Goal: Task Accomplishment & Management: Use online tool/utility

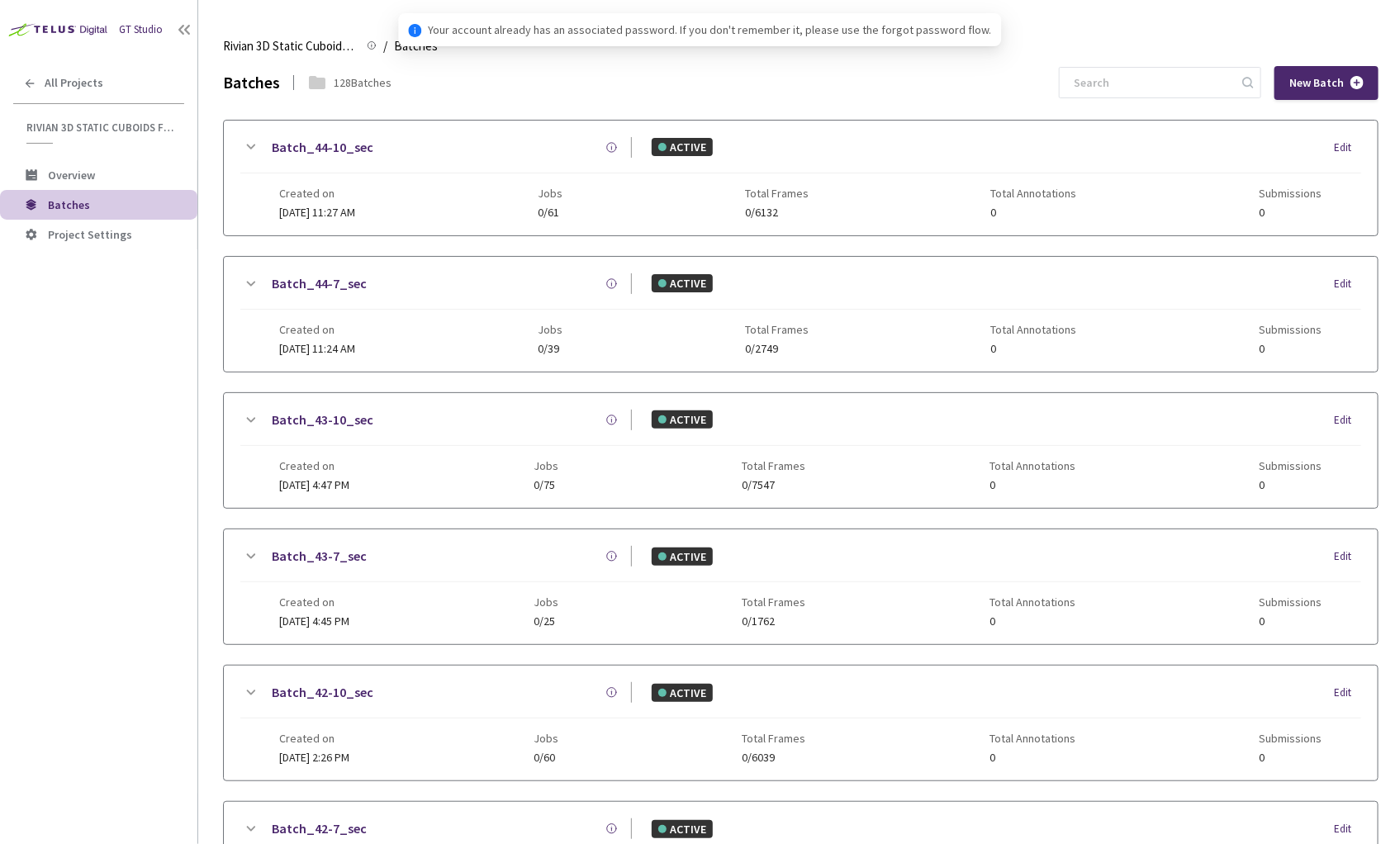
scroll to position [662, 0]
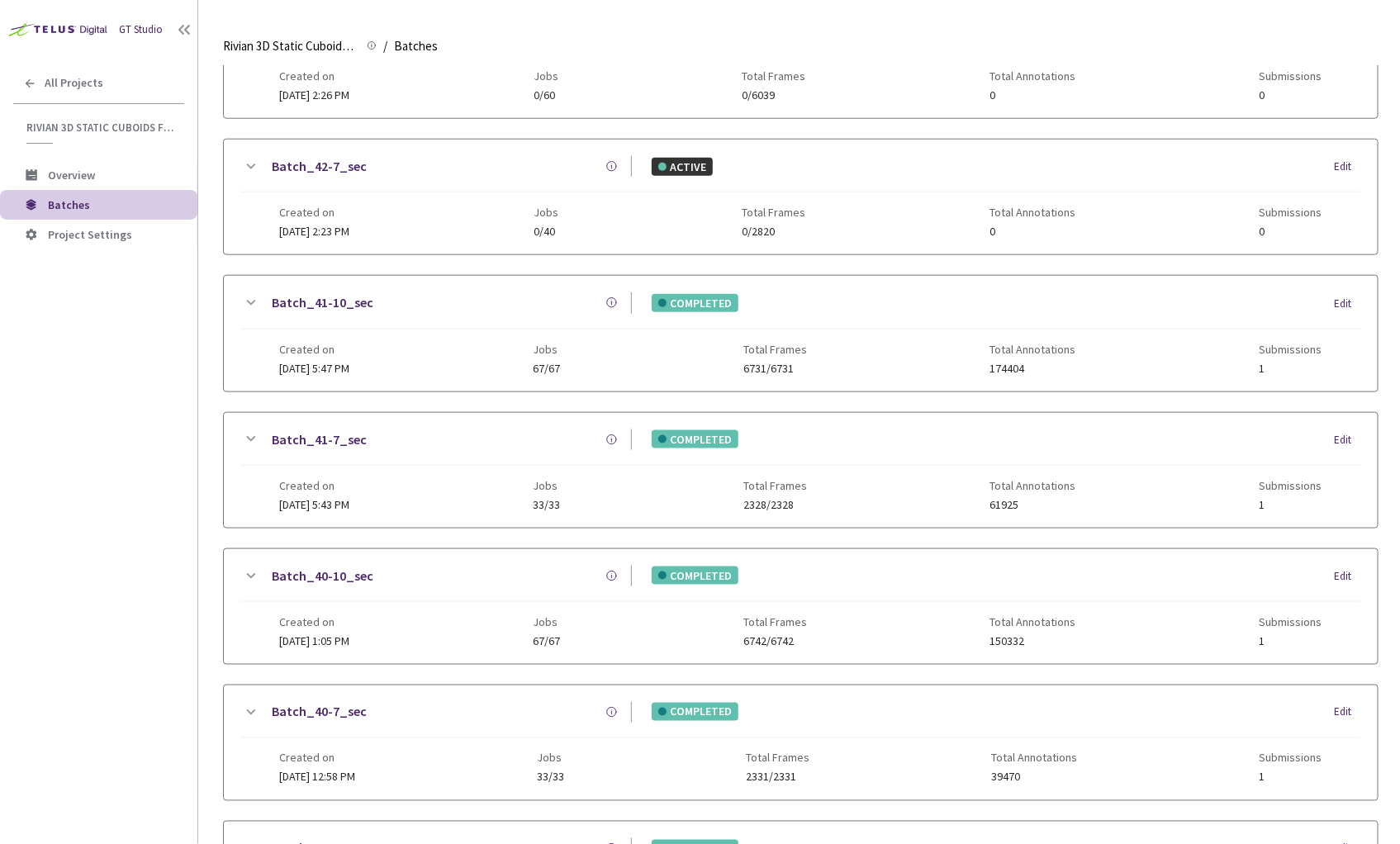
click at [298, 566] on link "Batch_40-10_sec" at bounding box center [322, 576] width 102 height 21
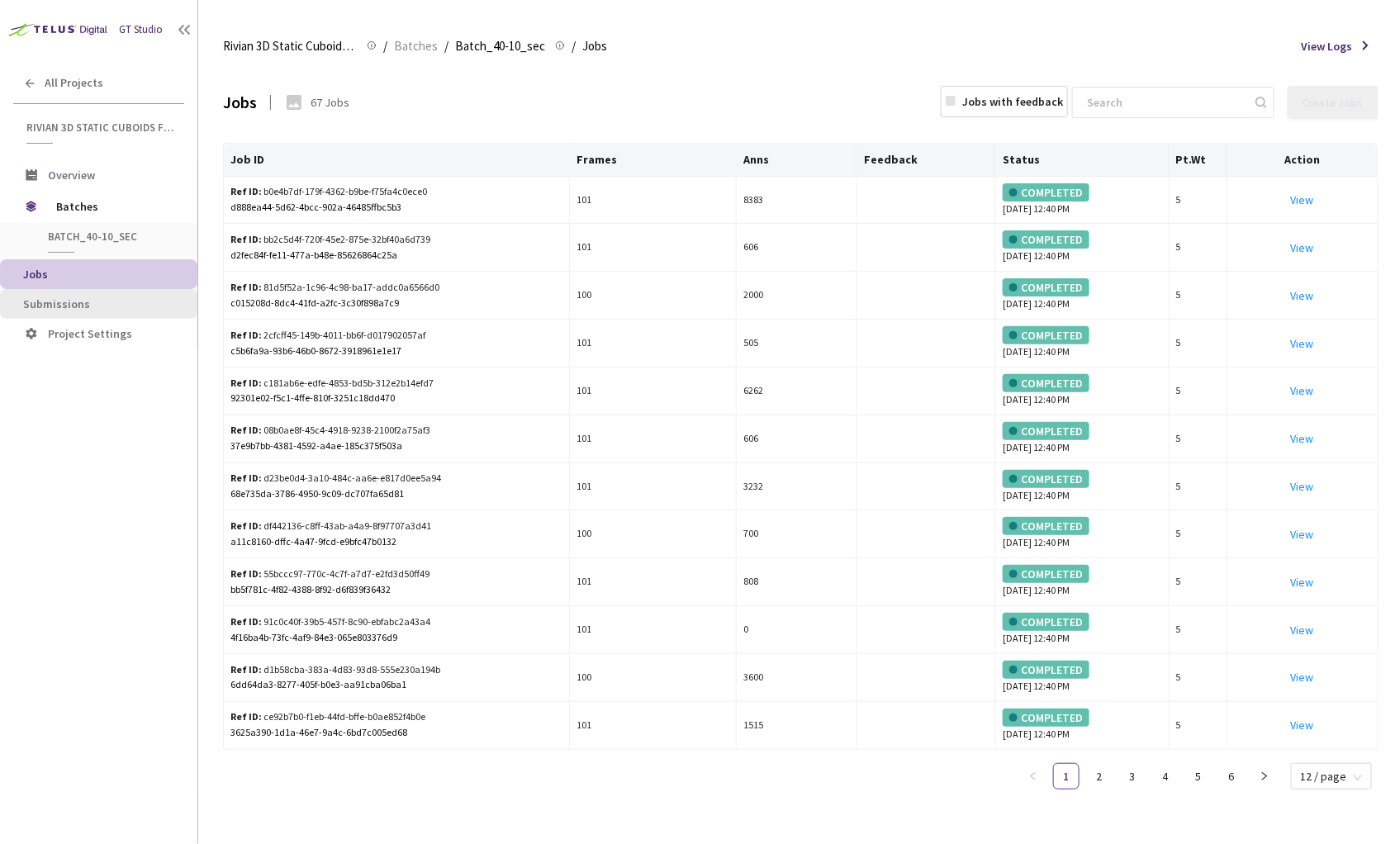
click at [75, 306] on span "Submissions" at bounding box center [56, 303] width 67 height 15
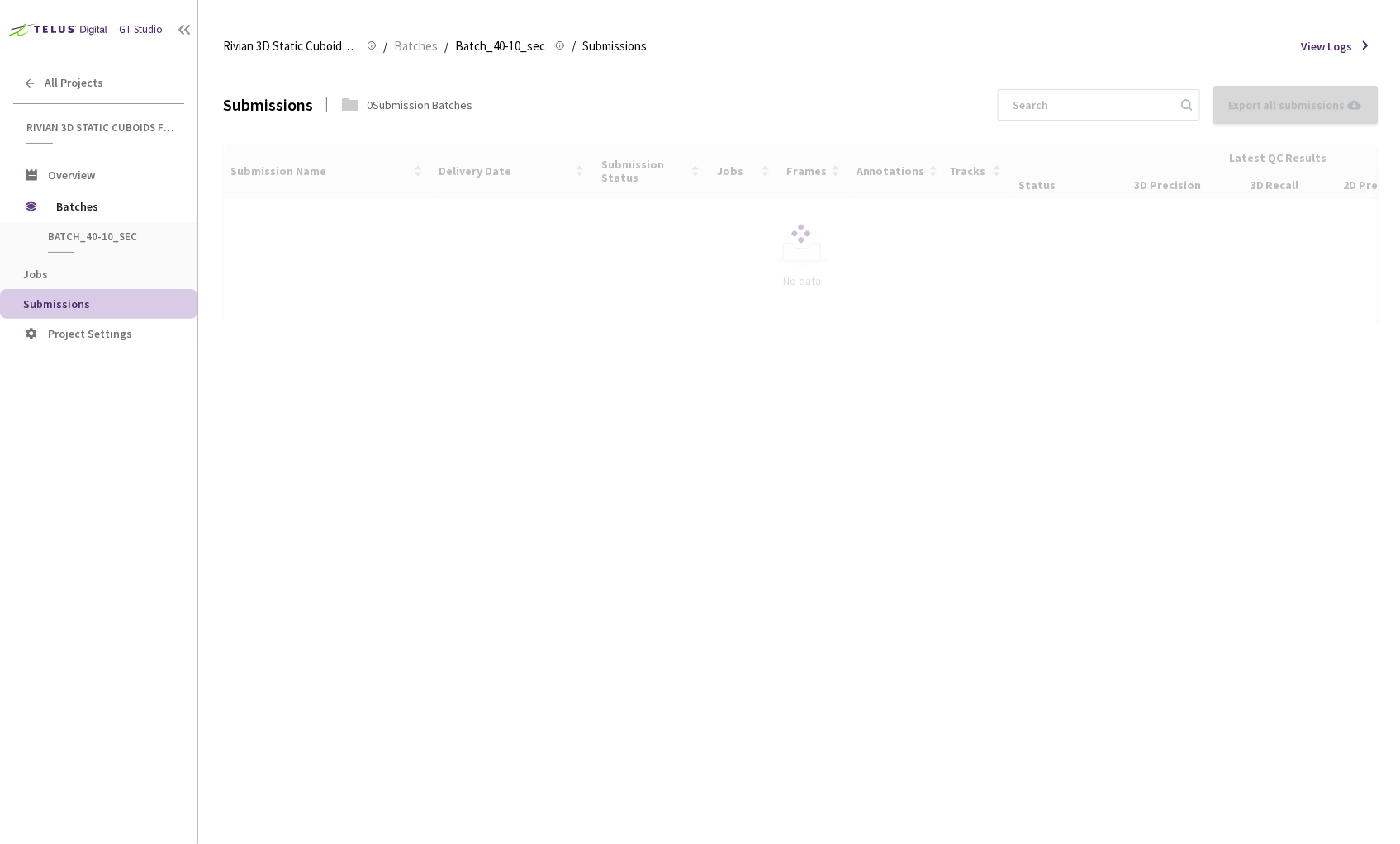
click at [721, 643] on div "Submissions 0 Submission Batches Export all submissions No Submissions to Expor…" at bounding box center [801, 454] width 1156 height 777
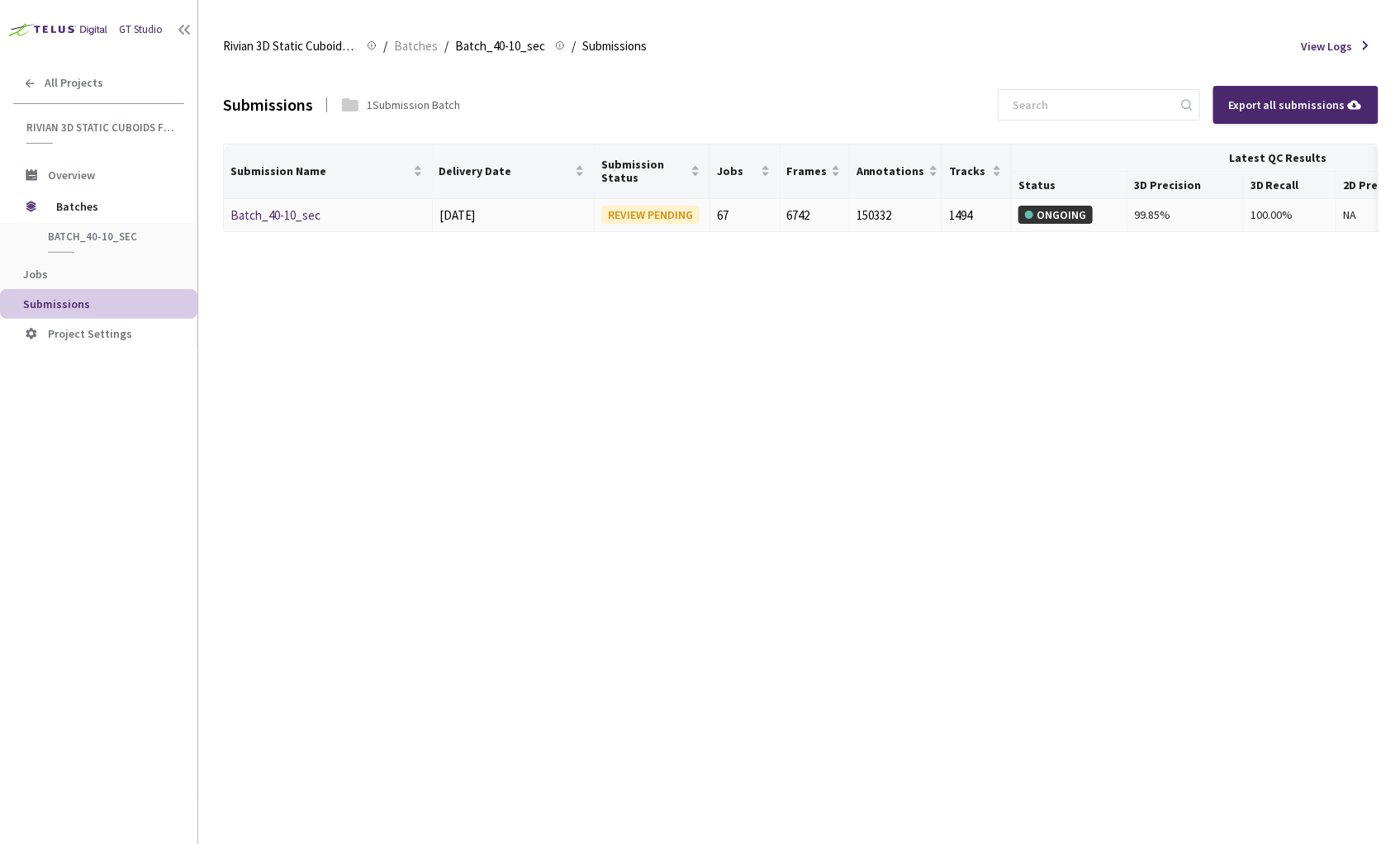
click at [286, 223] on div "Batch_40-10_sec" at bounding box center [318, 215] width 175 height 20
click at [291, 223] on div "Batch_40-10_sec" at bounding box center [318, 215] width 175 height 20
click at [291, 209] on link "Batch_40-10_sec" at bounding box center [275, 215] width 90 height 15
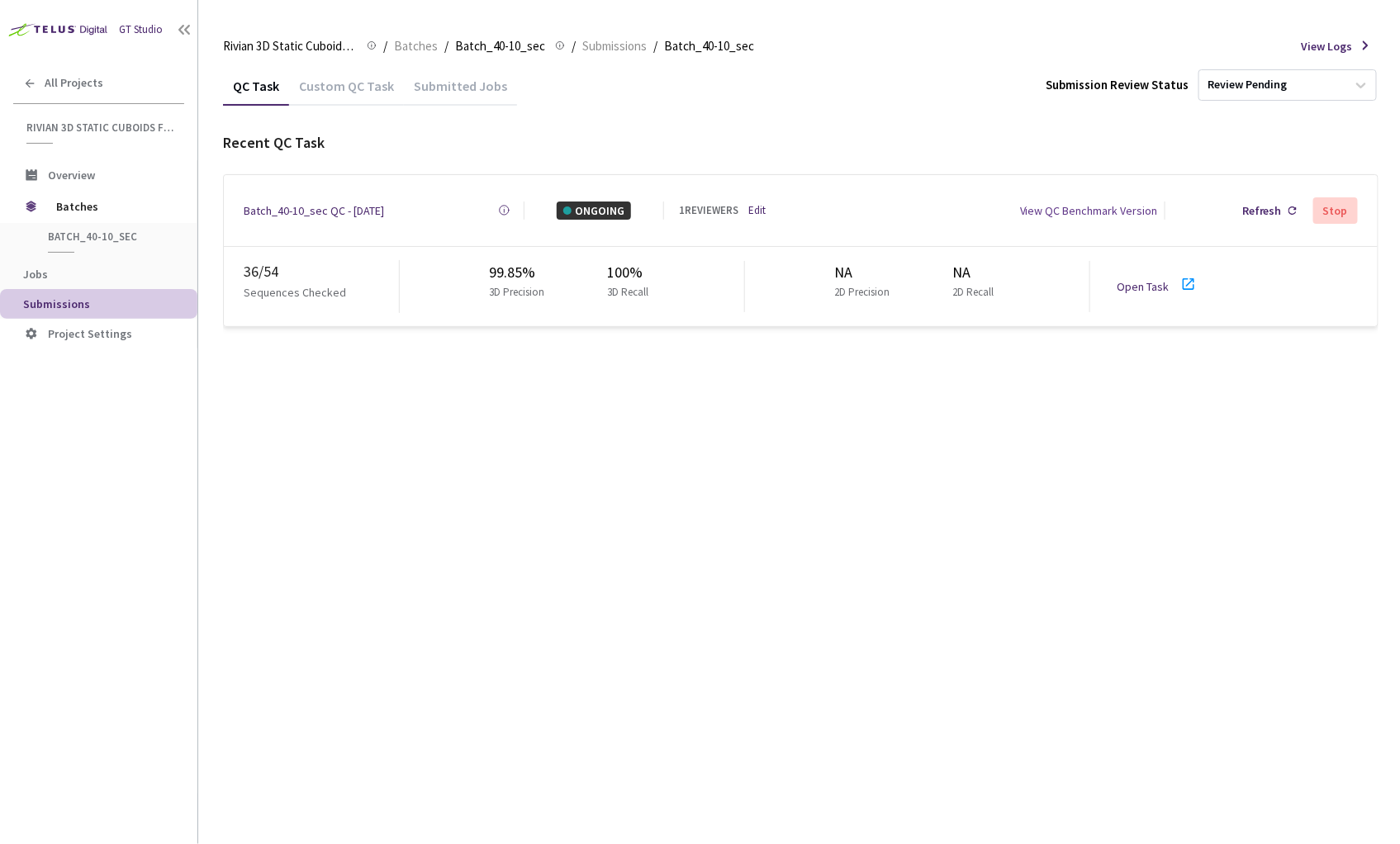
click at [703, 536] on div "QC Task Custom QC Task Submitted Jobs Submission Review Status Review Pending R…" at bounding box center [801, 454] width 1156 height 777
click at [533, 461] on div "QC Task Custom QC Task Submitted Jobs Submission Review Status Review Pending R…" at bounding box center [801, 454] width 1156 height 777
click at [1152, 282] on link "Open Task" at bounding box center [1142, 286] width 52 height 15
click at [90, 203] on span "Batches" at bounding box center [113, 206] width 113 height 33
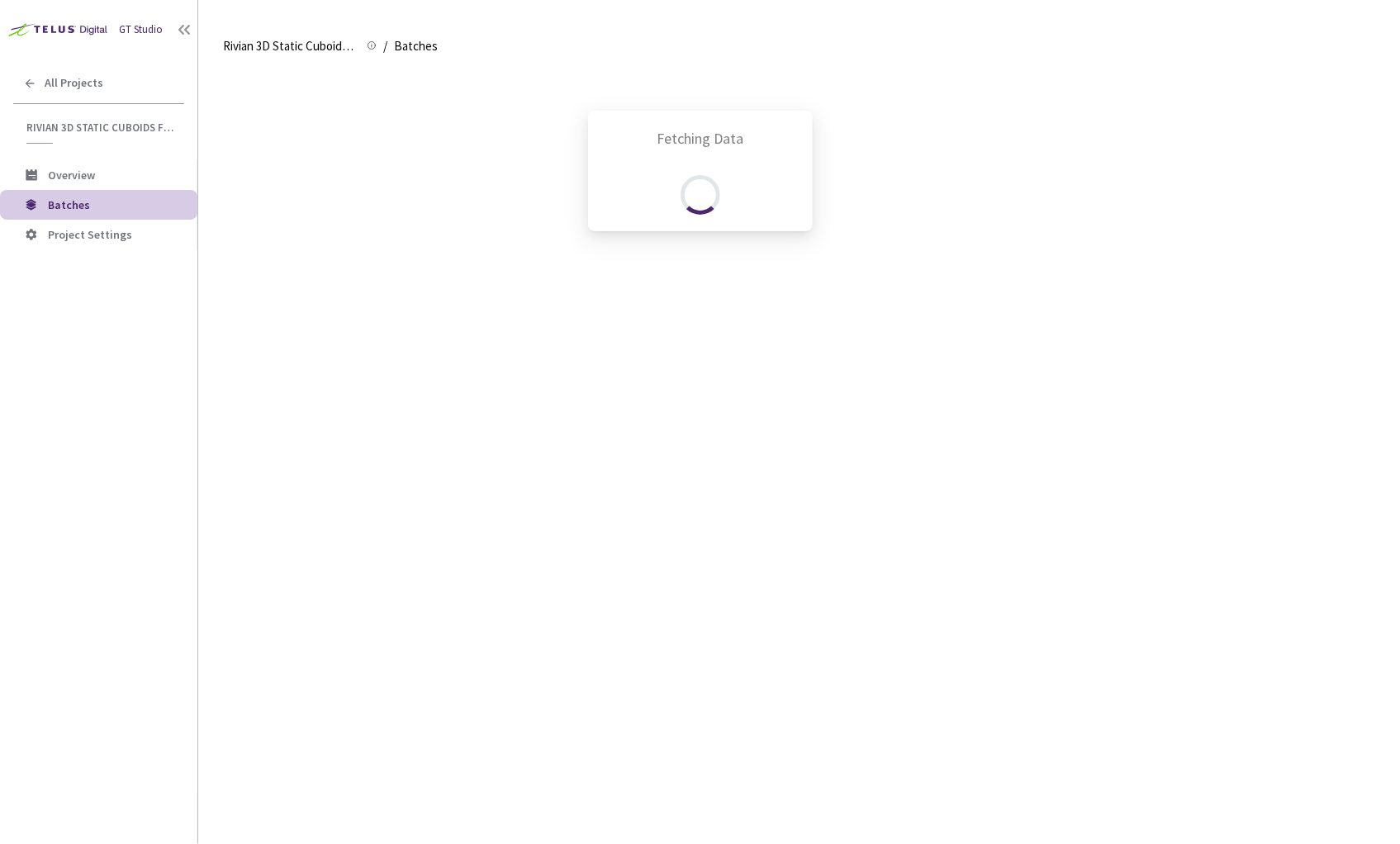
scroll to position [976, 0]
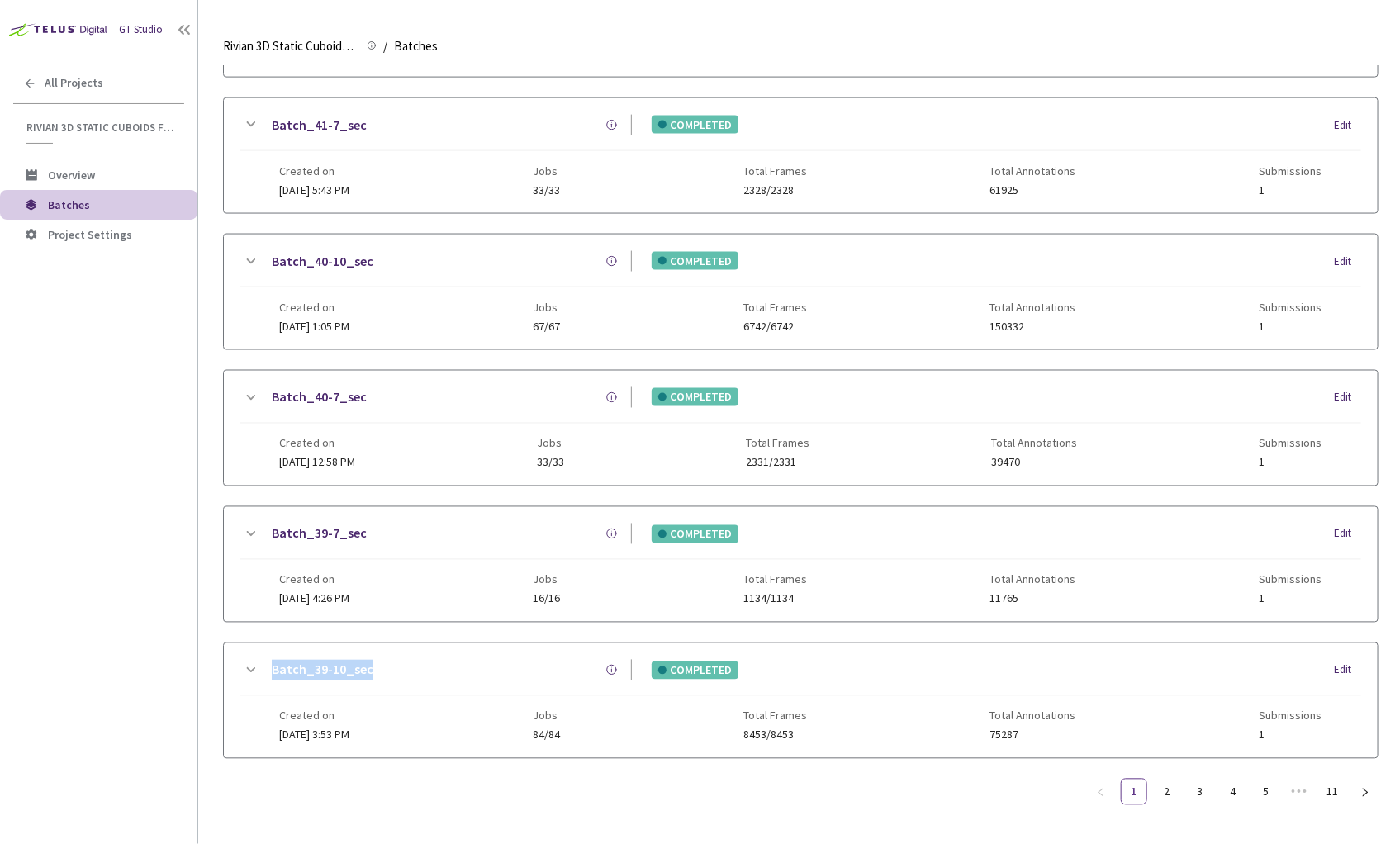
click at [308, 251] on link "Batch_40-10_sec" at bounding box center [322, 261] width 102 height 21
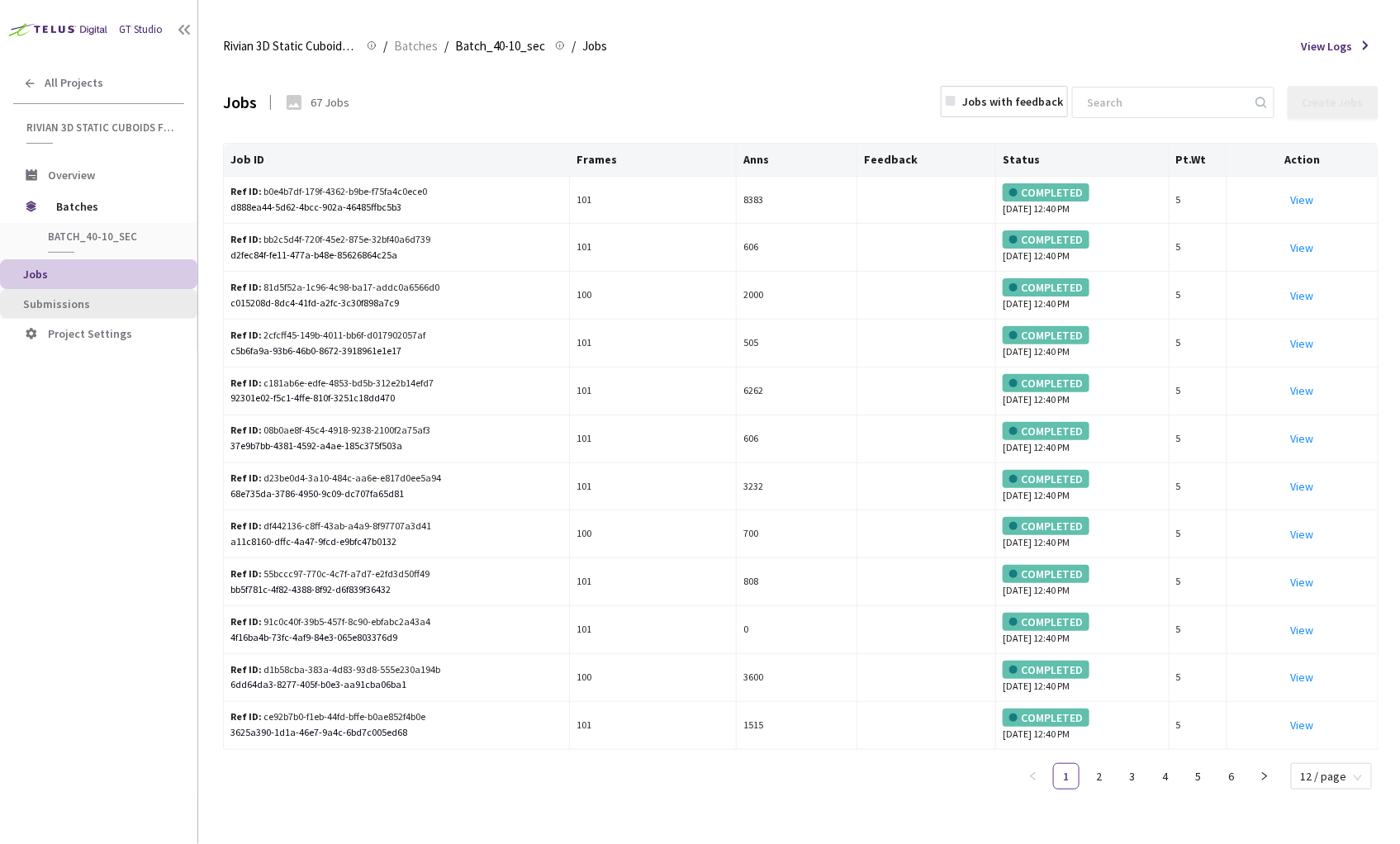
click at [74, 302] on span "Submissions" at bounding box center [56, 303] width 67 height 15
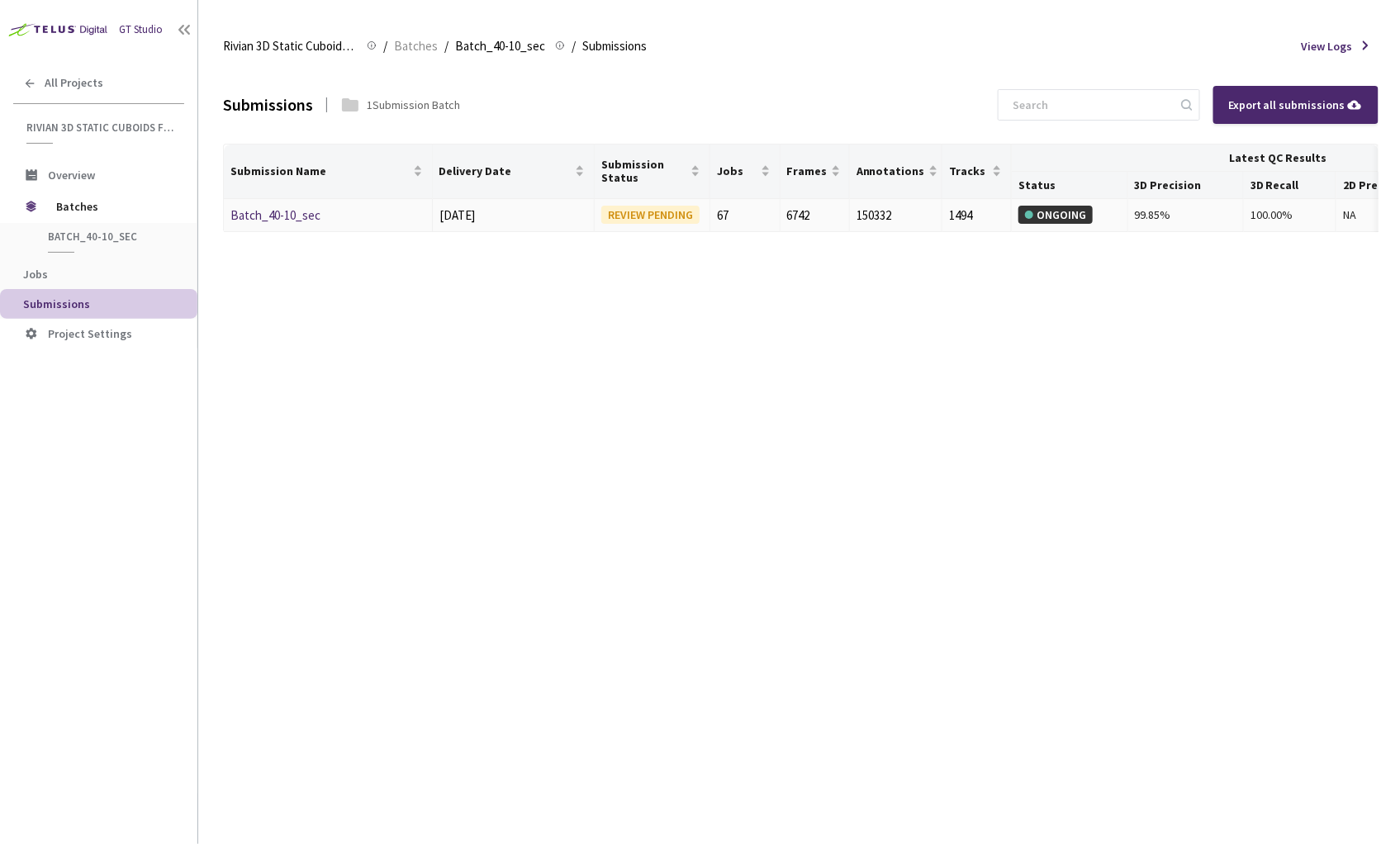
click at [279, 206] on div "Batch_40-10_sec" at bounding box center [318, 215] width 175 height 20
click at [278, 208] on link "Batch_40-10_sec" at bounding box center [275, 215] width 90 height 15
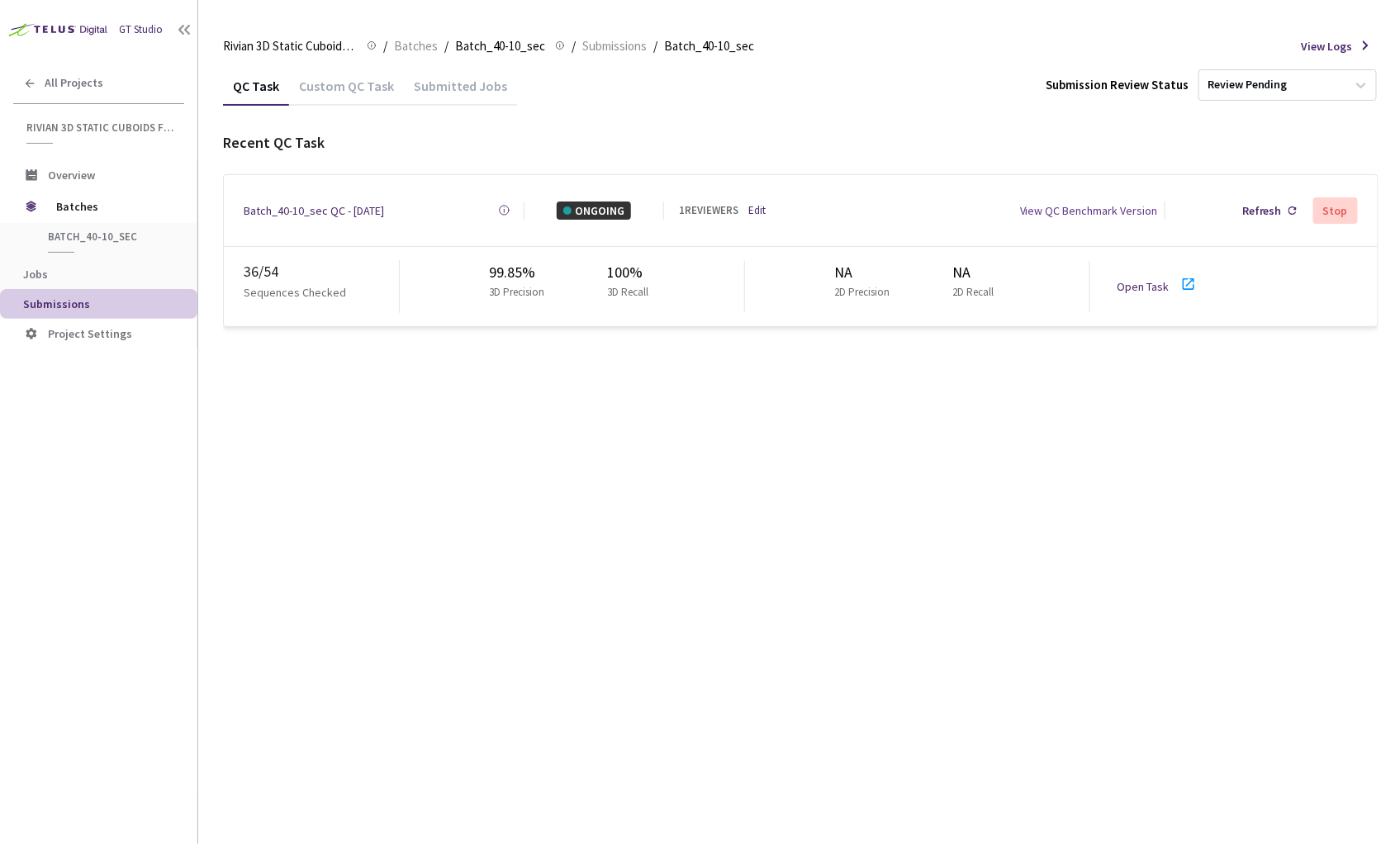
click at [759, 205] on link "Edit" at bounding box center [756, 210] width 17 height 16
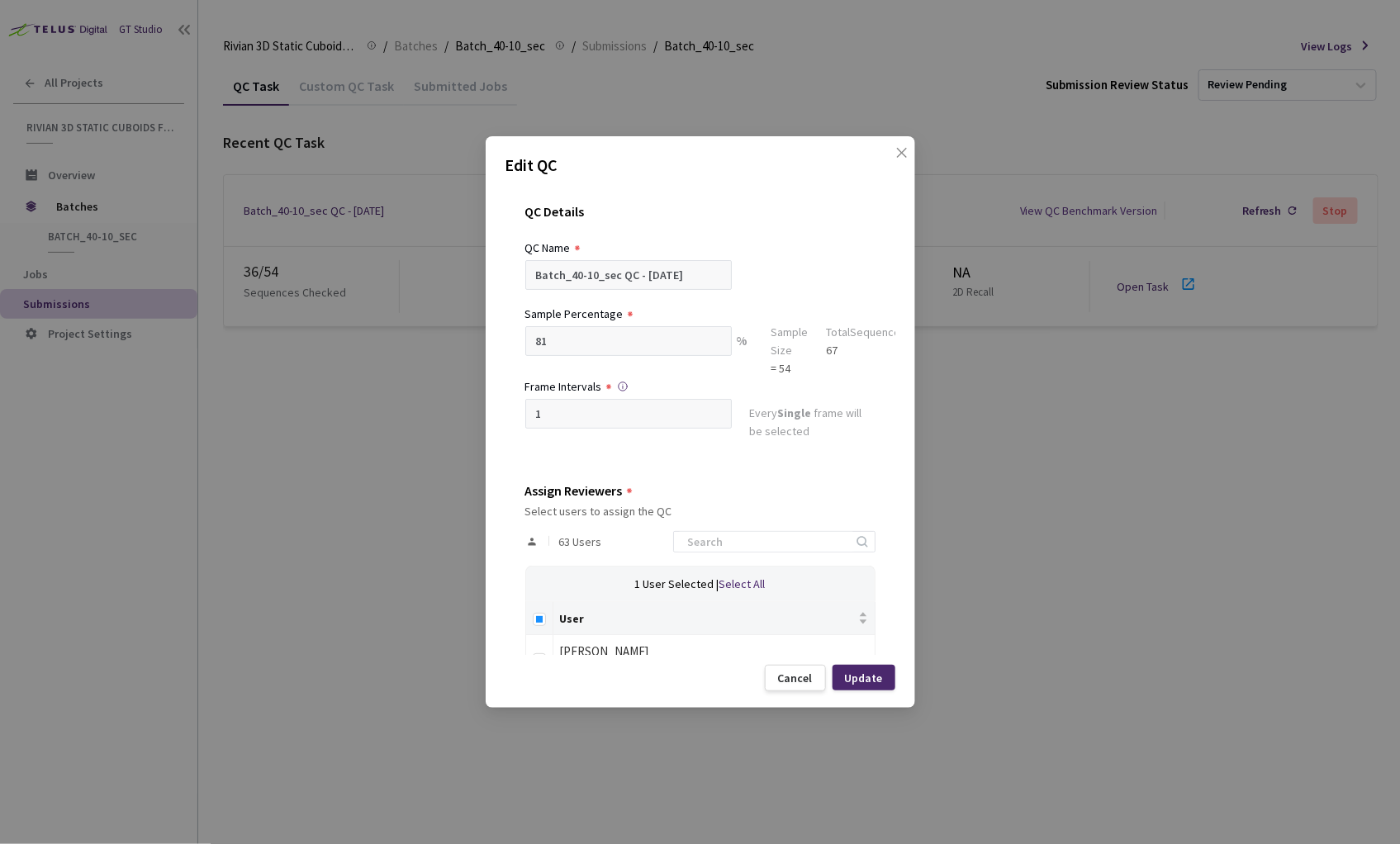
scroll to position [190, 0]
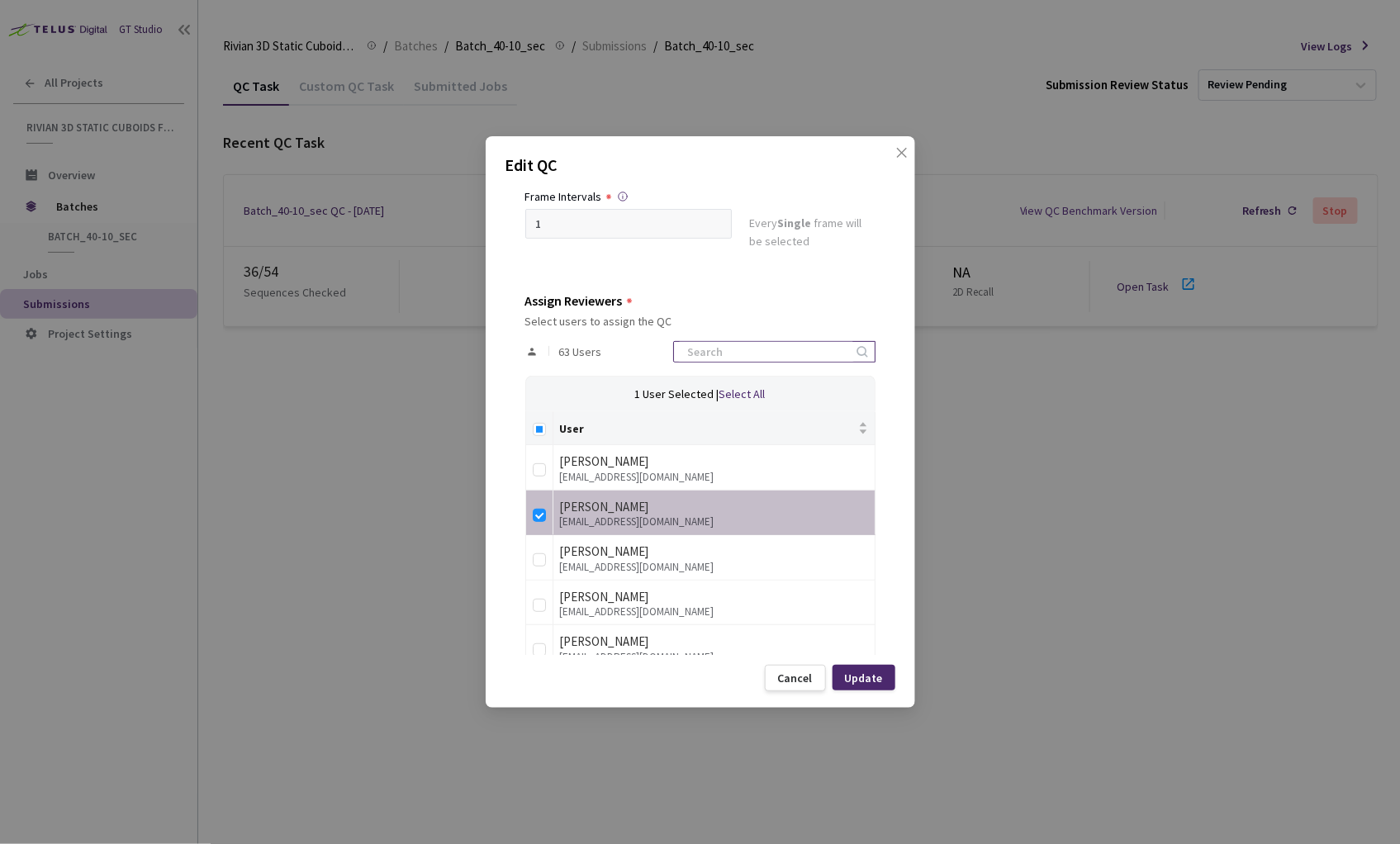
click at [767, 355] on input at bounding box center [766, 351] width 176 height 20
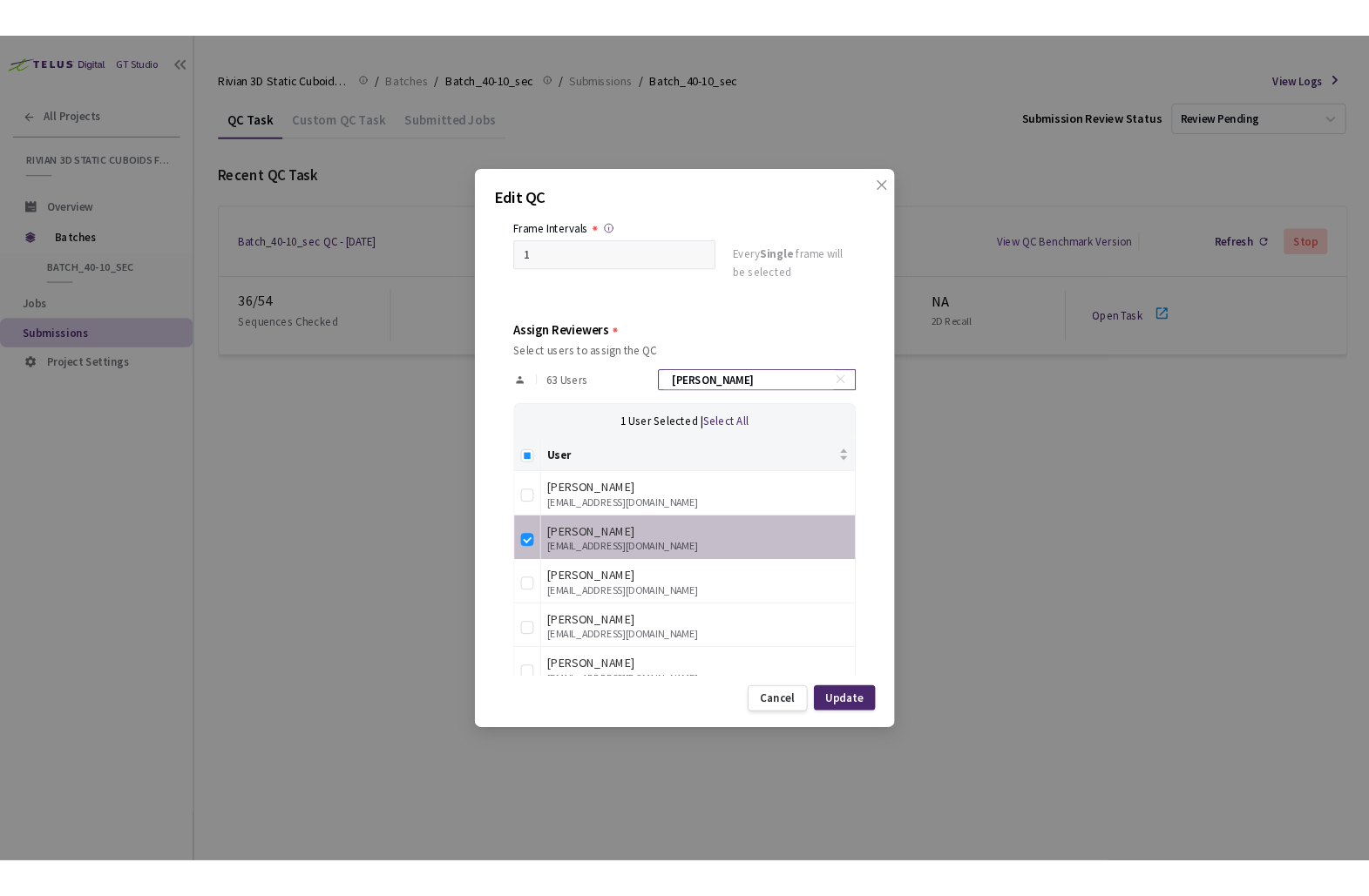
scroll to position [92, 0]
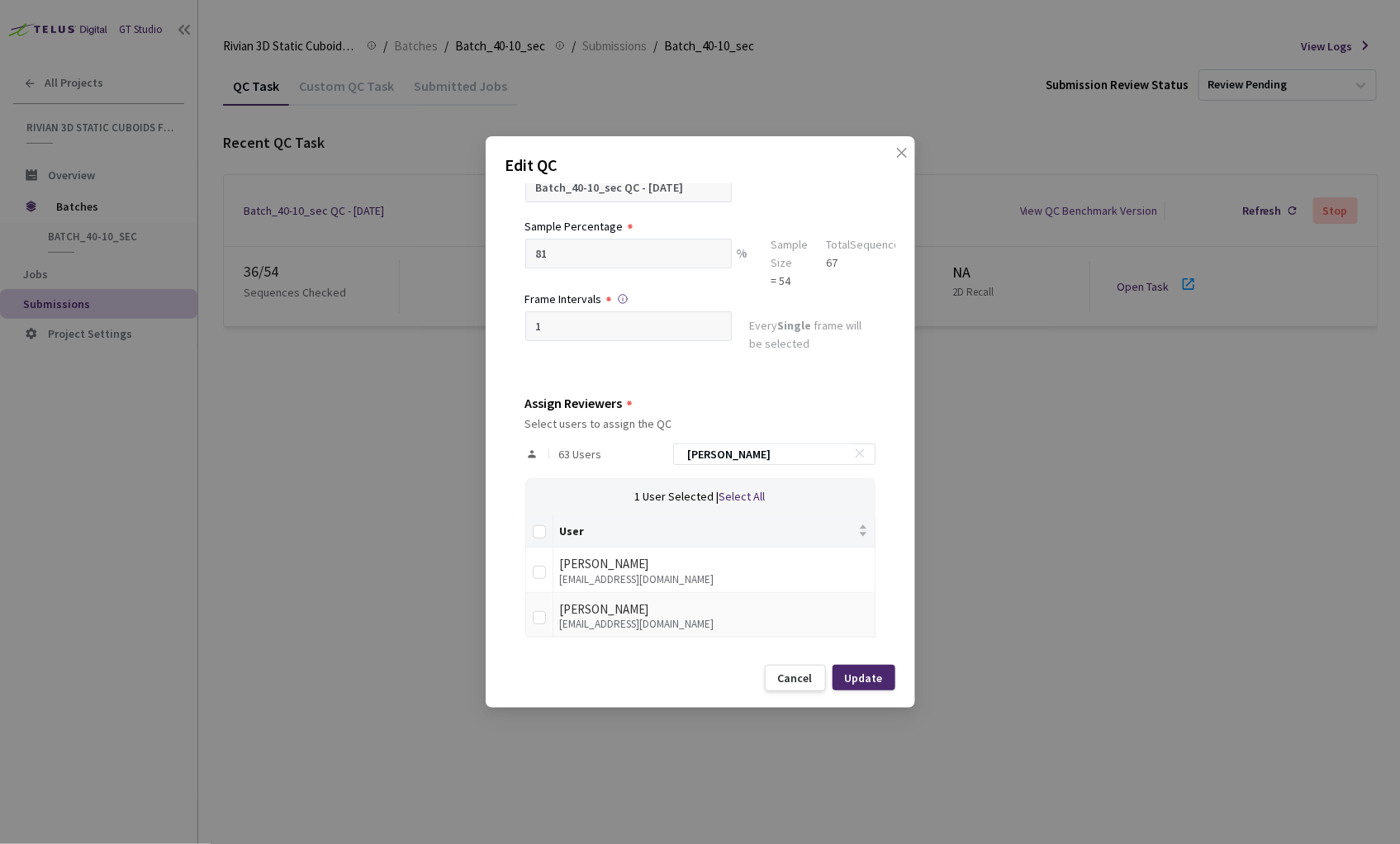
type input "ann"
click at [547, 609] on td at bounding box center [540, 615] width 27 height 45
click at [539, 612] on input "checkbox" at bounding box center [538, 617] width 13 height 13
checkbox input "true"
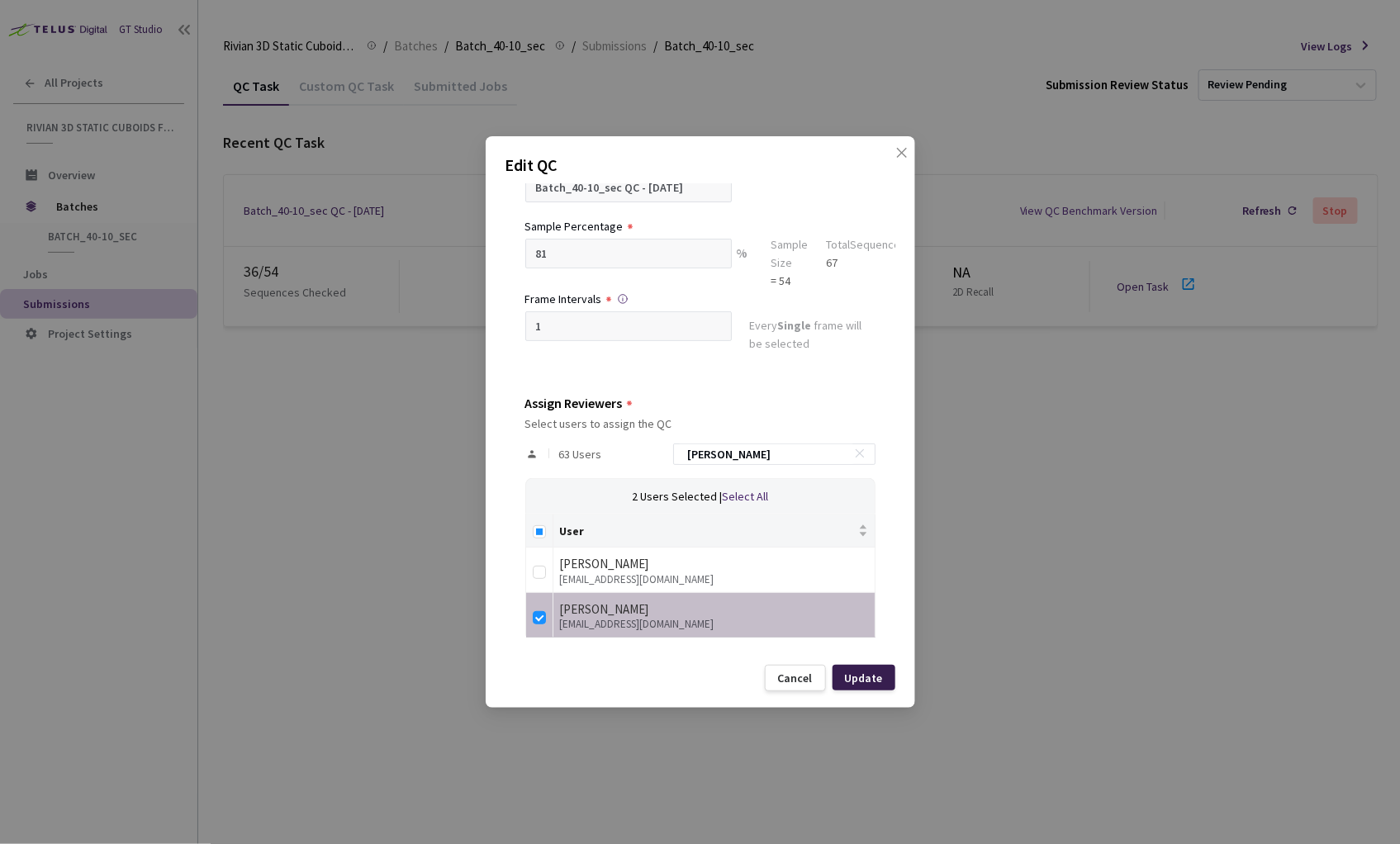
click at [851, 673] on div "Update" at bounding box center [864, 677] width 38 height 13
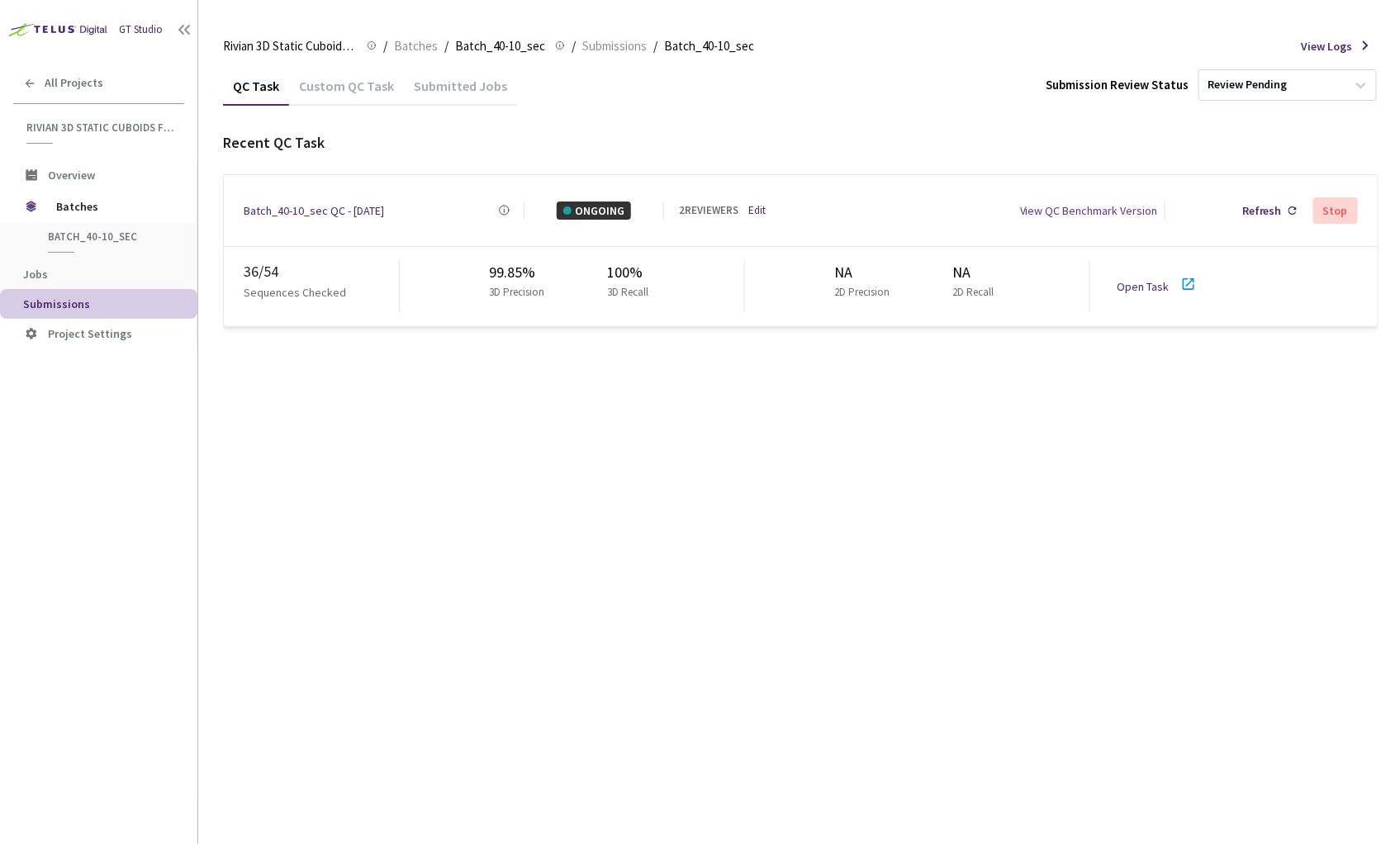
click at [579, 475] on div "QC Task Custom QC Task Submitted Jobs Submission Review Status Review Pending R…" at bounding box center [801, 454] width 1156 height 777
click at [1132, 500] on div "QC Task Custom QC Task Submitted Jobs Submission Review Status Review Pending R…" at bounding box center [801, 454] width 1156 height 777
click at [1132, 279] on link "Open Task" at bounding box center [1142, 286] width 52 height 15
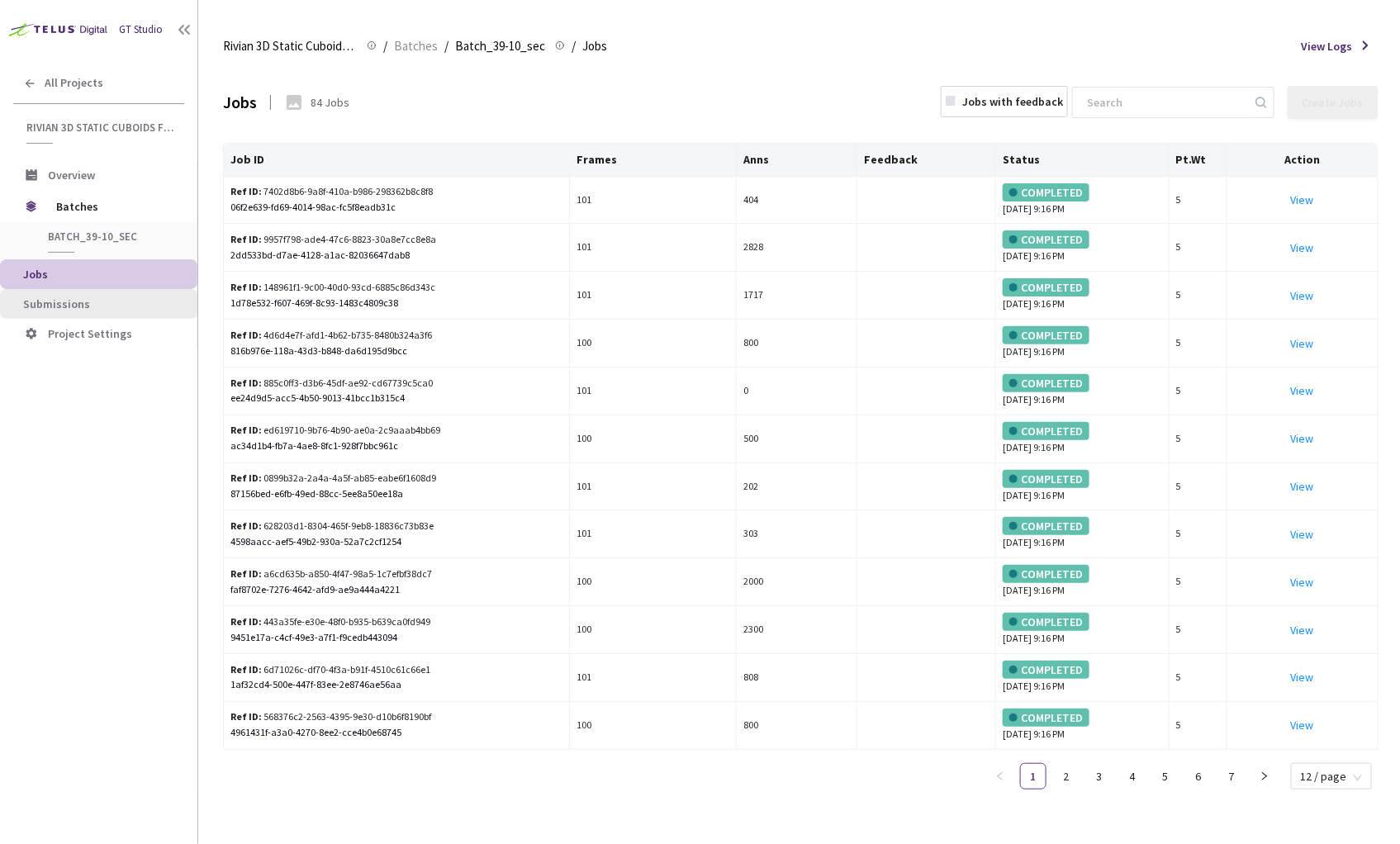
click at [116, 301] on span "Submissions" at bounding box center [103, 304] width 161 height 14
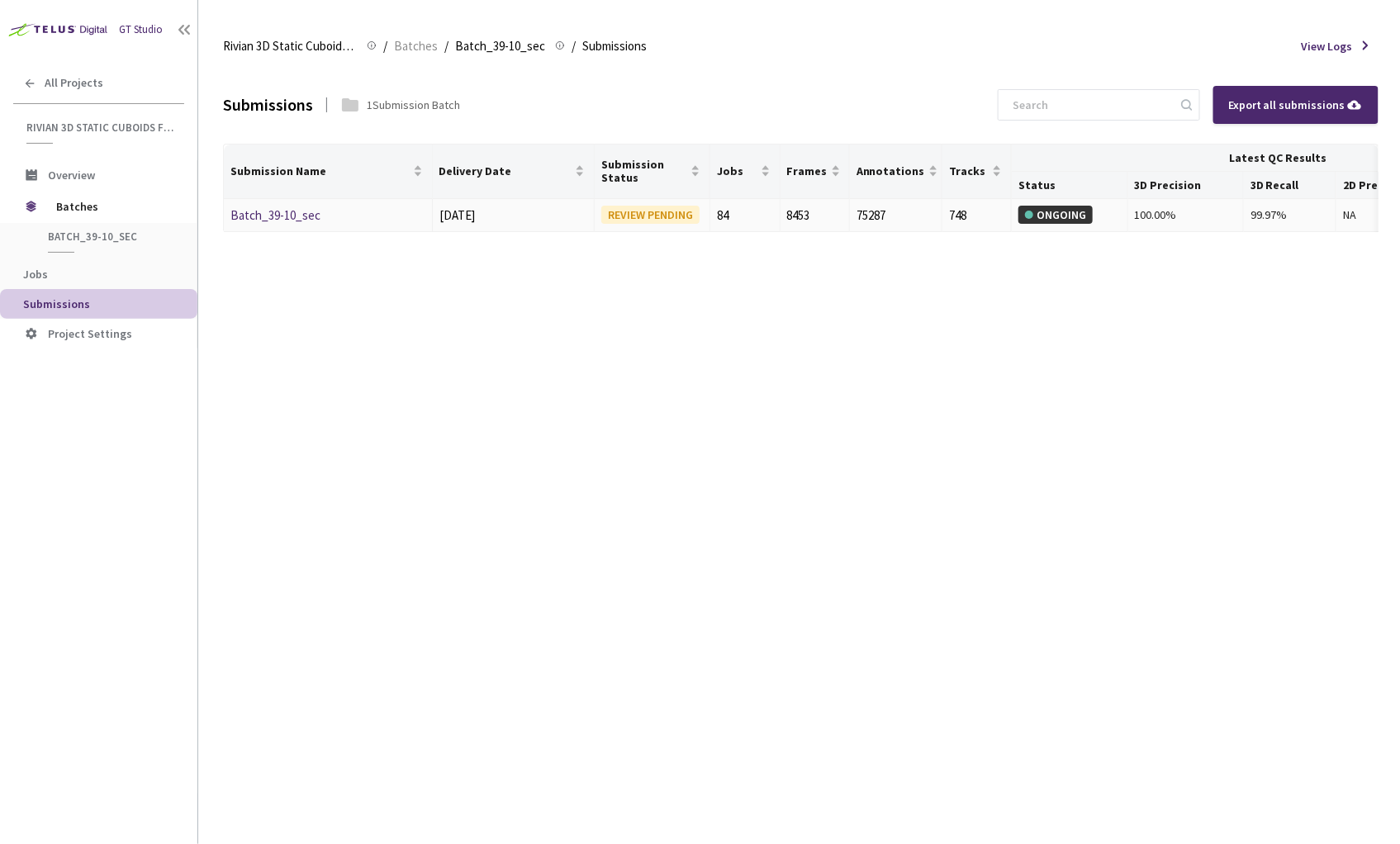
click at [248, 212] on link "Batch_39-10_sec" at bounding box center [275, 215] width 90 height 15
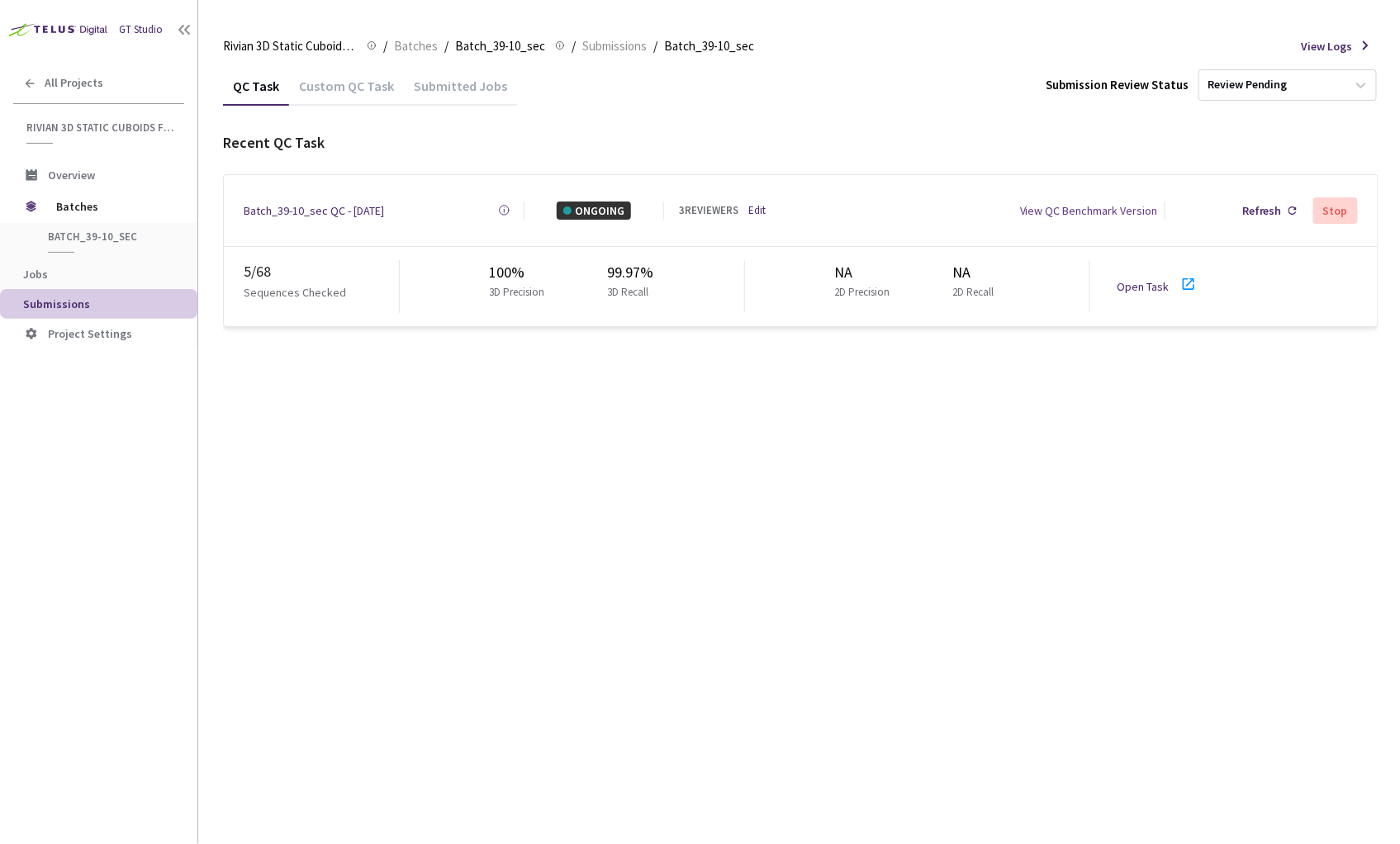
click at [504, 452] on div "QC Task Custom QC Task Submitted Jobs Submission Review Status Review Pending R…" at bounding box center [801, 454] width 1156 height 777
